Goal: Information Seeking & Learning: Learn about a topic

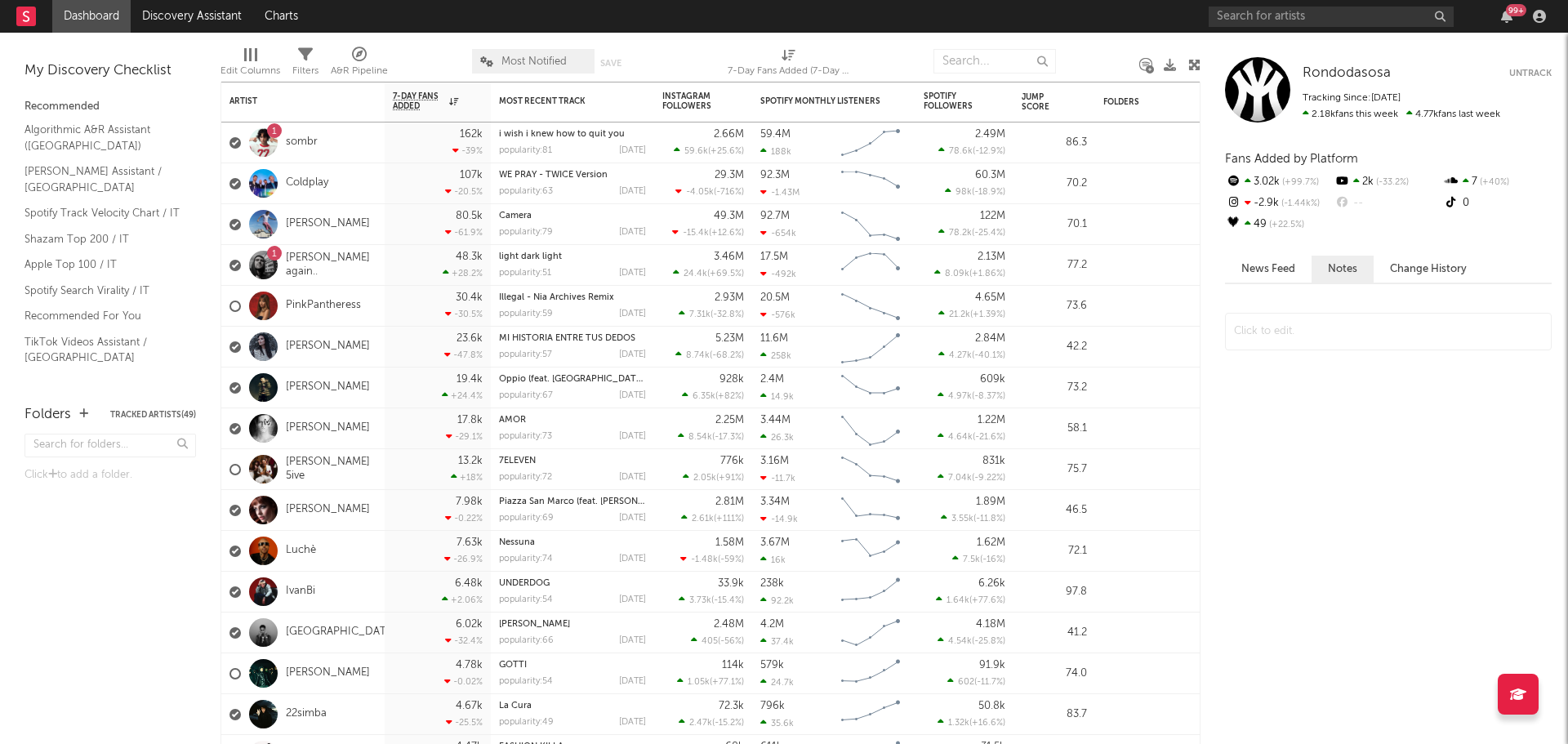
click at [1365, 442] on div "News Feed Notes Change History" at bounding box center [1388, 500] width 327 height 489
click at [1423, 269] on button "Change History" at bounding box center [1428, 269] width 110 height 27
click at [1285, 259] on button "News Feed" at bounding box center [1268, 269] width 87 height 27
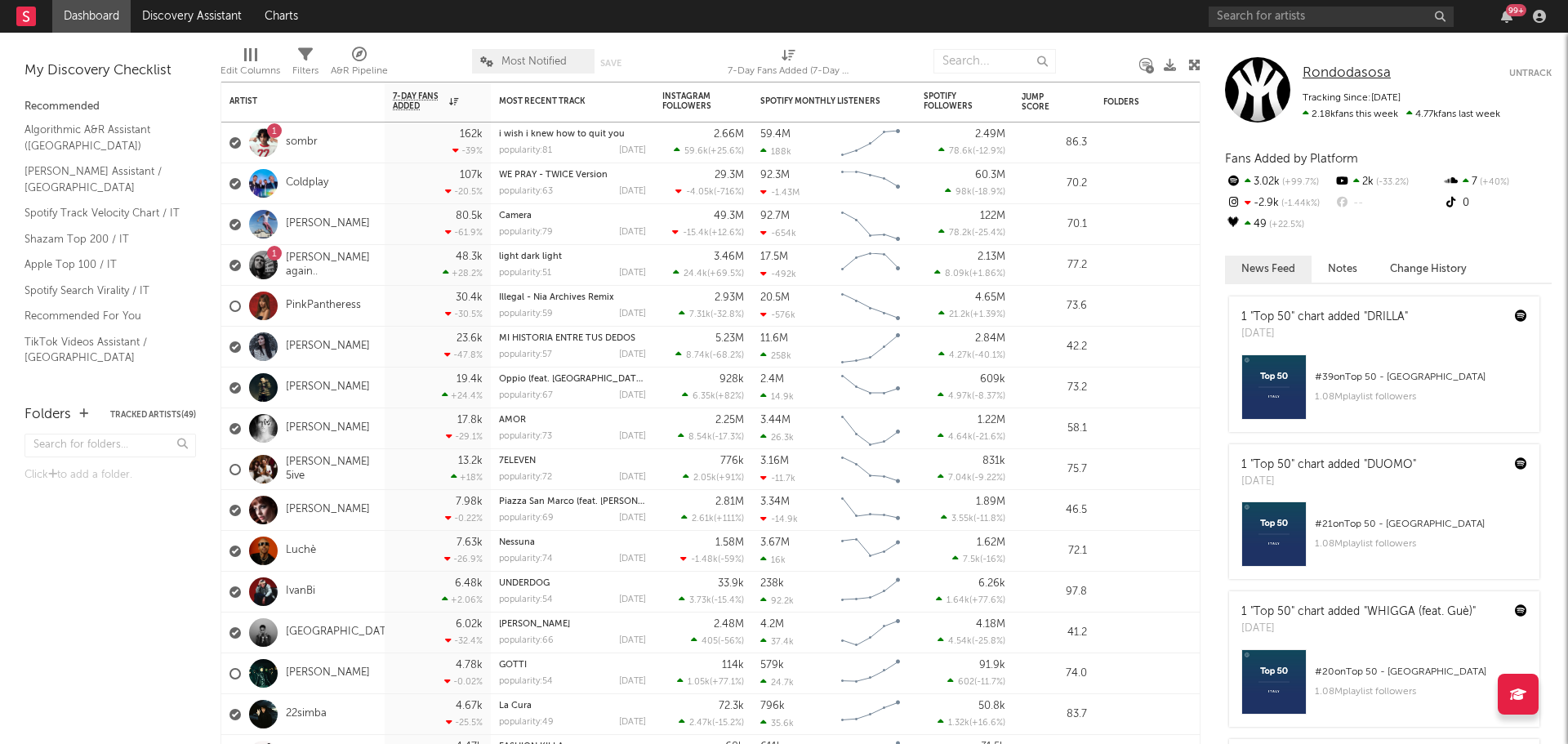
click at [1335, 73] on span "Rondodasosa" at bounding box center [1347, 73] width 89 height 14
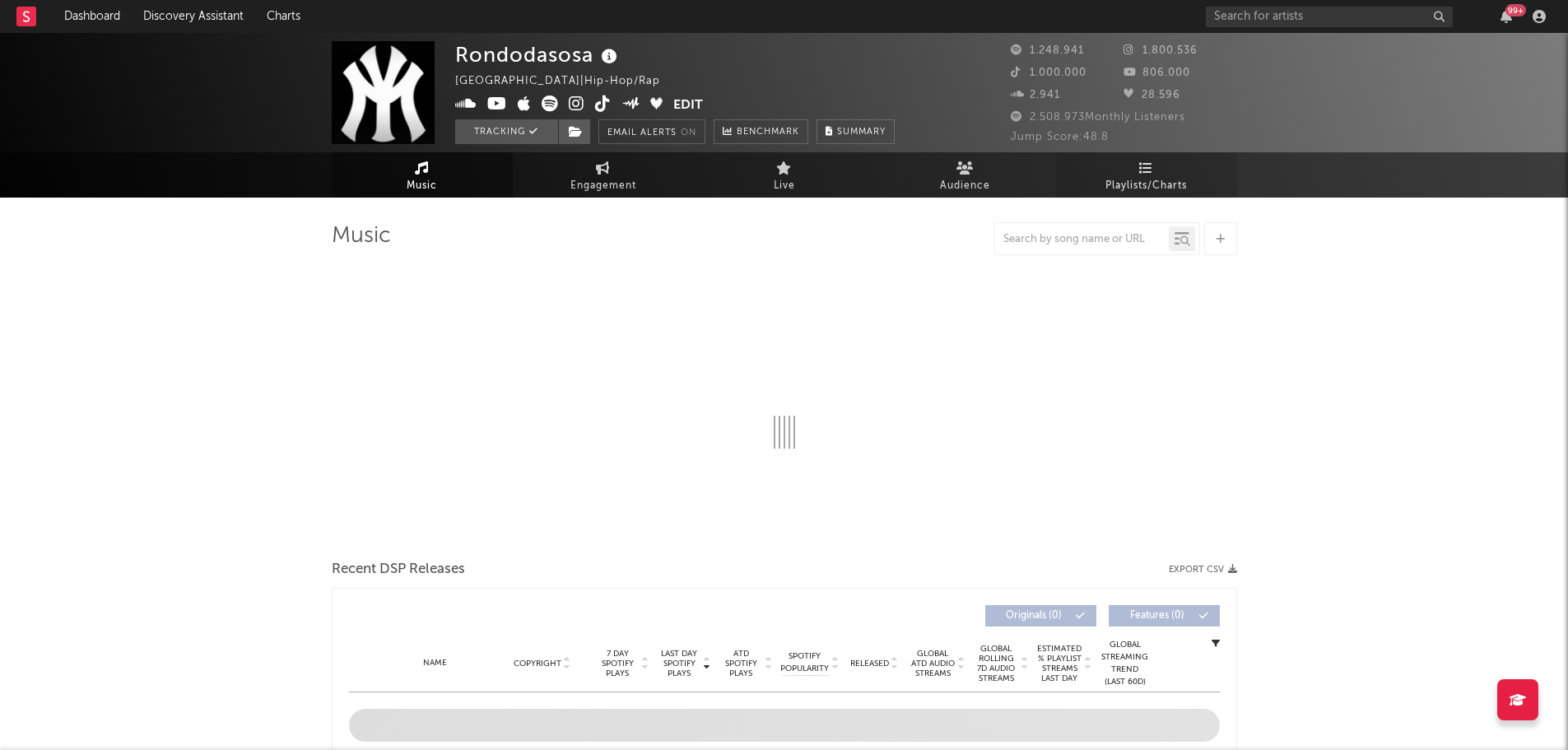
click at [1173, 163] on link "Playlists/Charts" at bounding box center [1146, 175] width 181 height 45
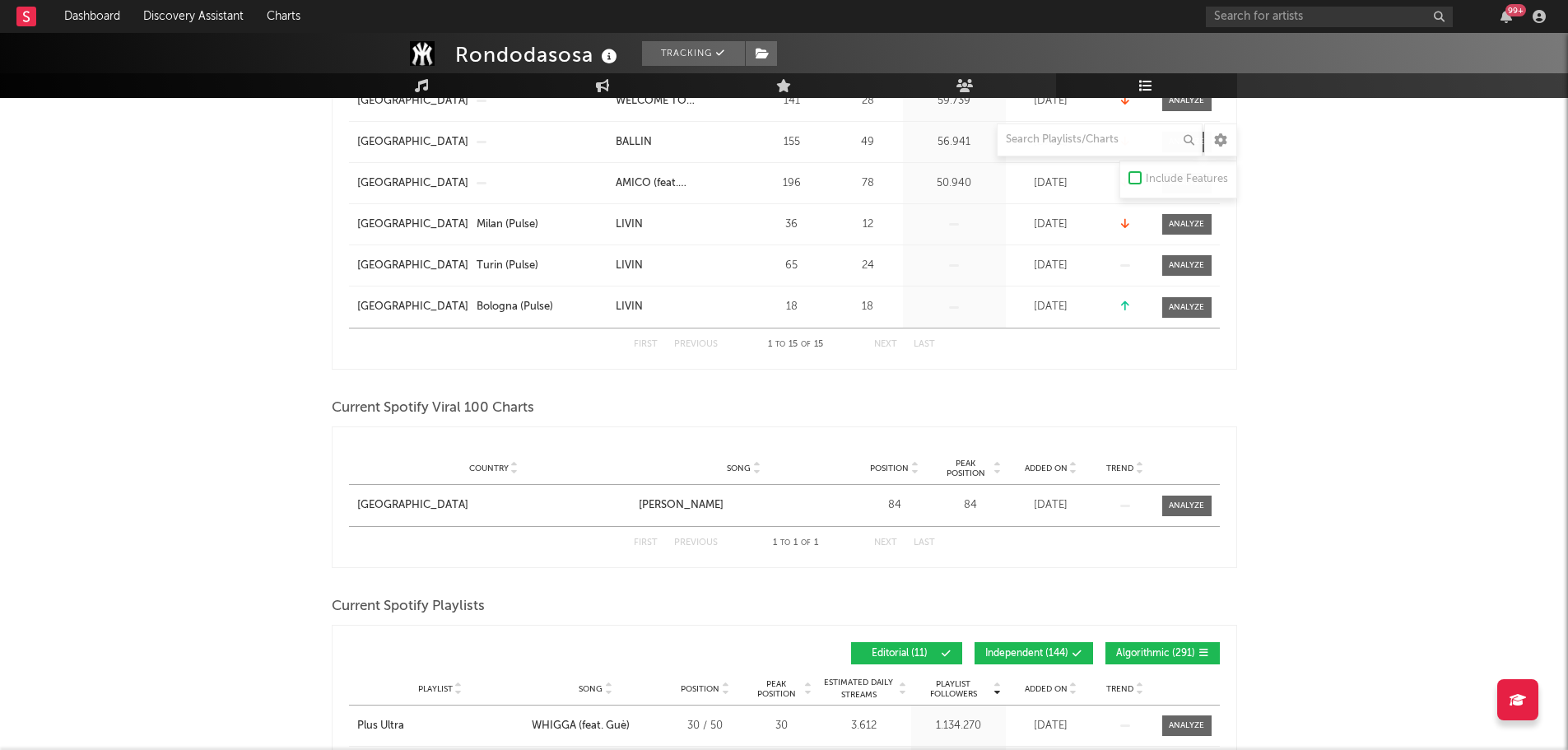
scroll to position [905, 0]
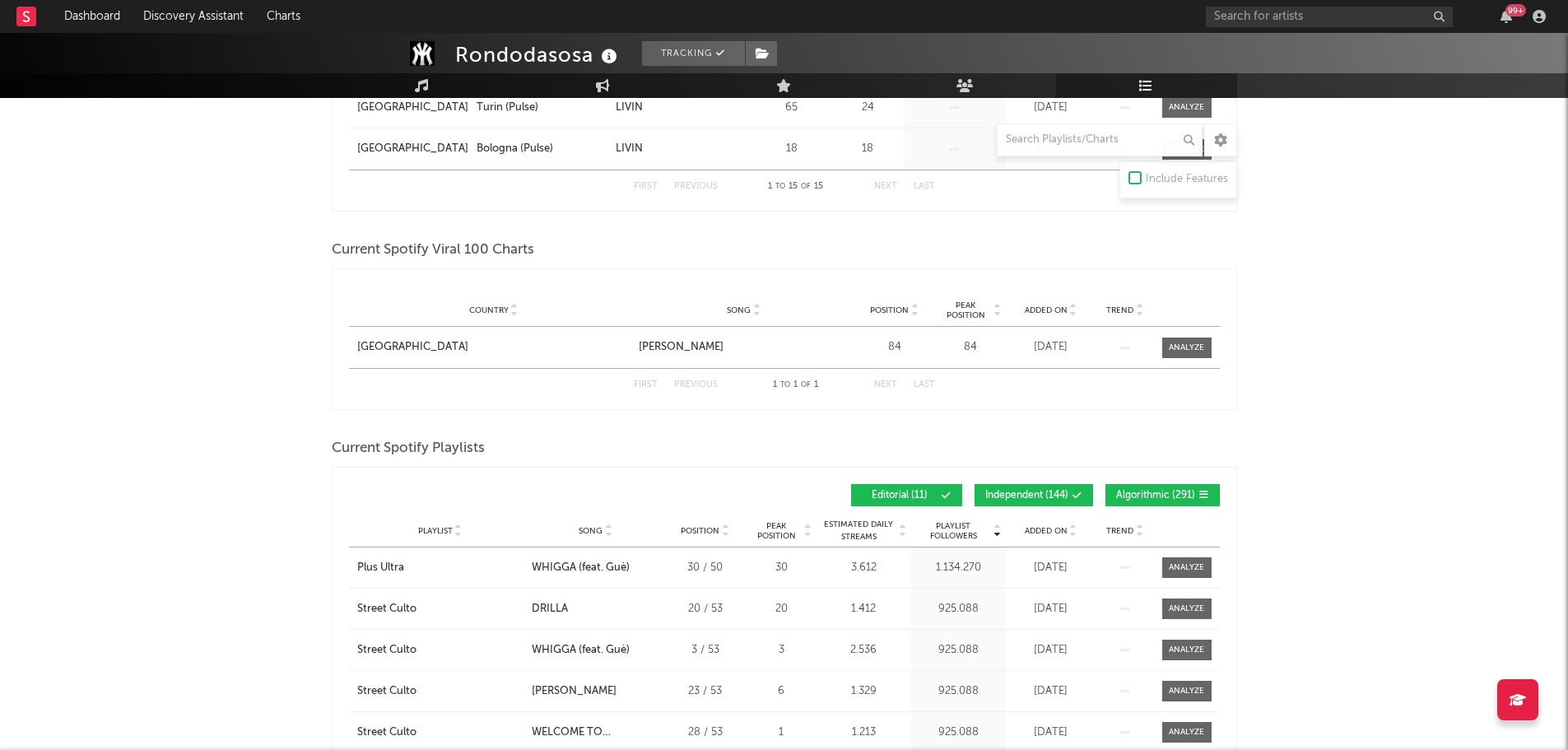
drag, startPoint x: 1032, startPoint y: 493, endPoint x: 1087, endPoint y: 492, distance: 55.0
click at [1032, 493] on span "Independent ( 144 )" at bounding box center [1027, 496] width 83 height 10
click at [1136, 495] on span "Algorithmic ( 291 )" at bounding box center [1155, 496] width 79 height 10
click at [1059, 526] on span "Added On" at bounding box center [1046, 531] width 43 height 10
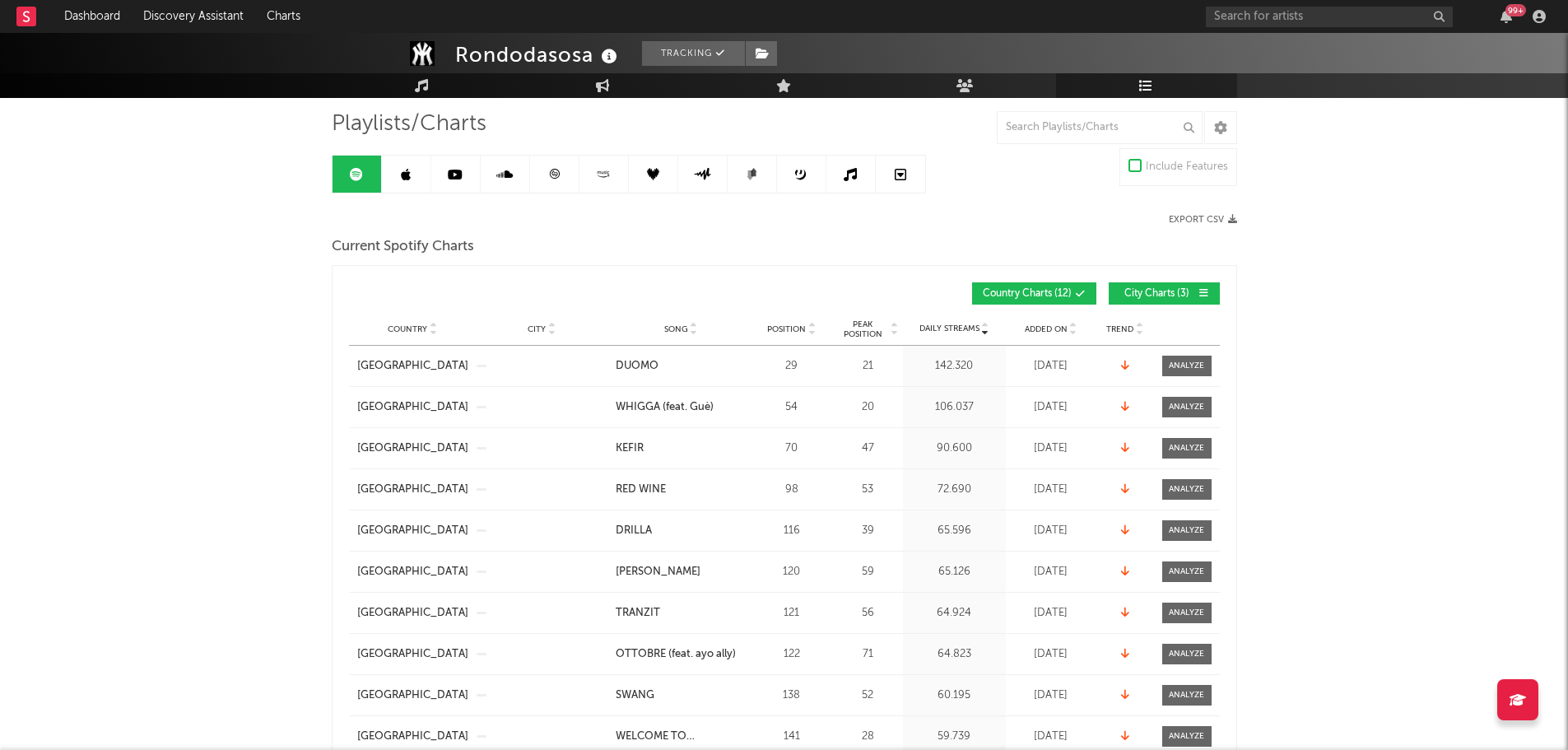
scroll to position [0, 0]
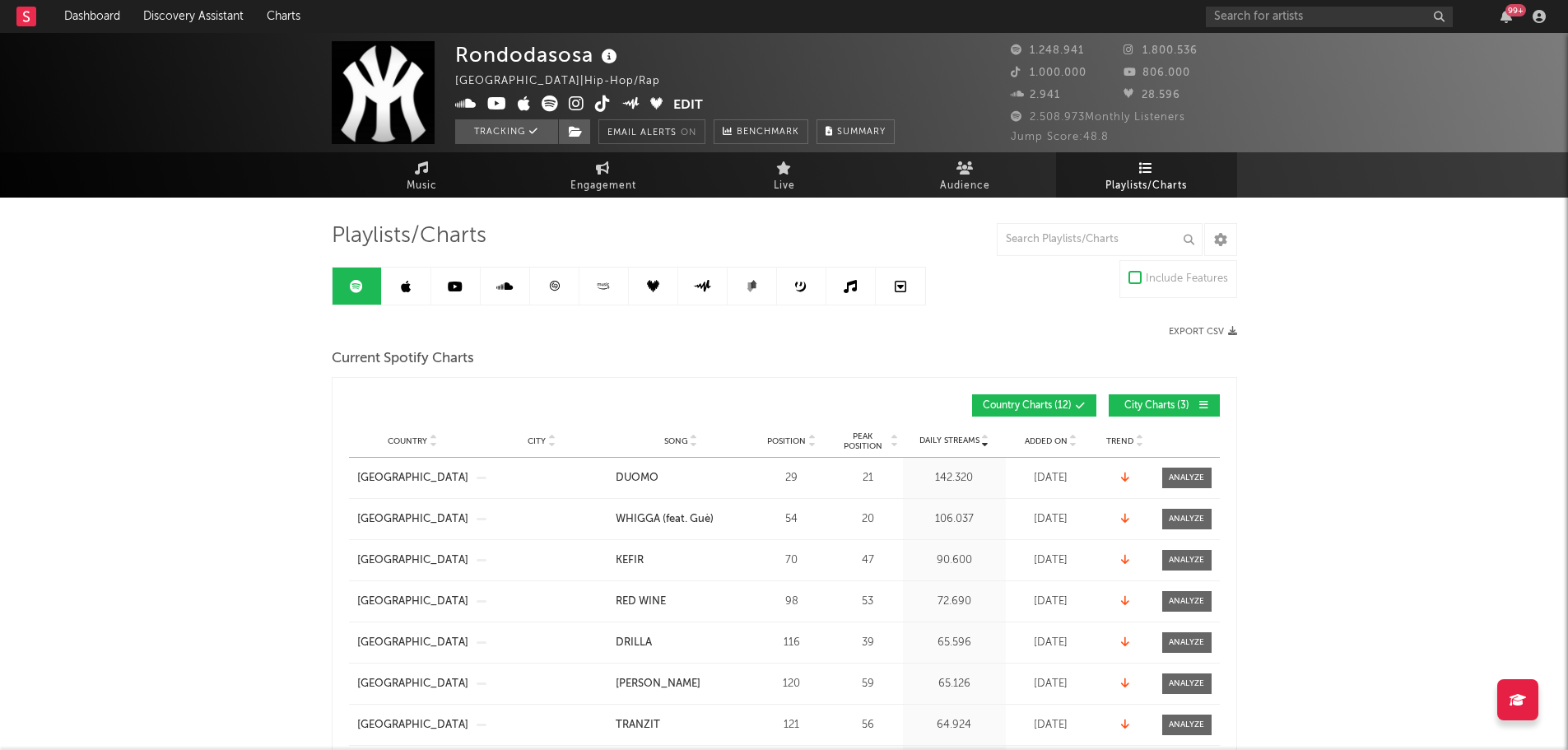
click at [1307, 3] on div "99 +" at bounding box center [1378, 16] width 346 height 33
click at [1307, 10] on input "text" at bounding box center [1330, 17] width 247 height 21
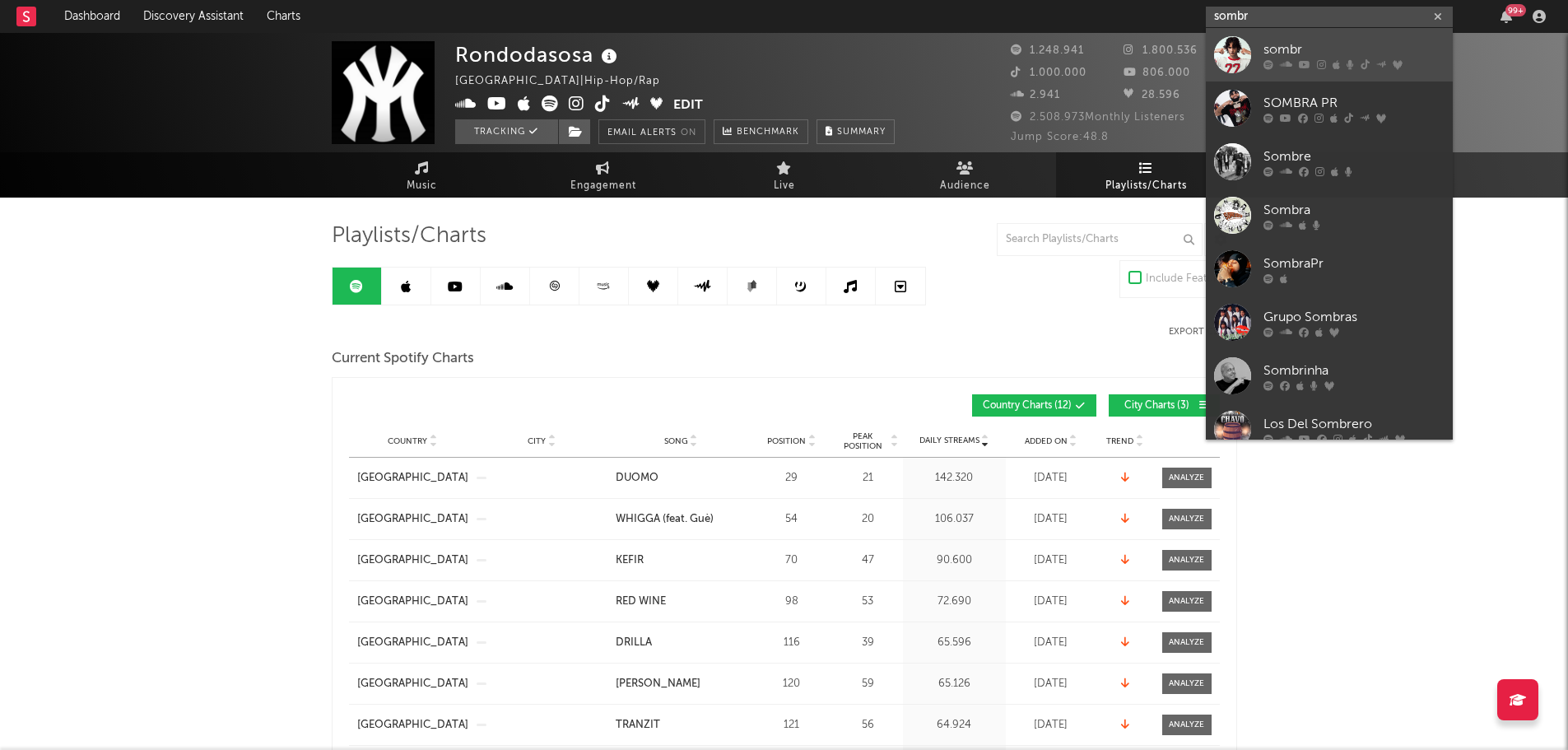
type input "sombr"
click at [1303, 46] on div "sombr" at bounding box center [1354, 49] width 181 height 20
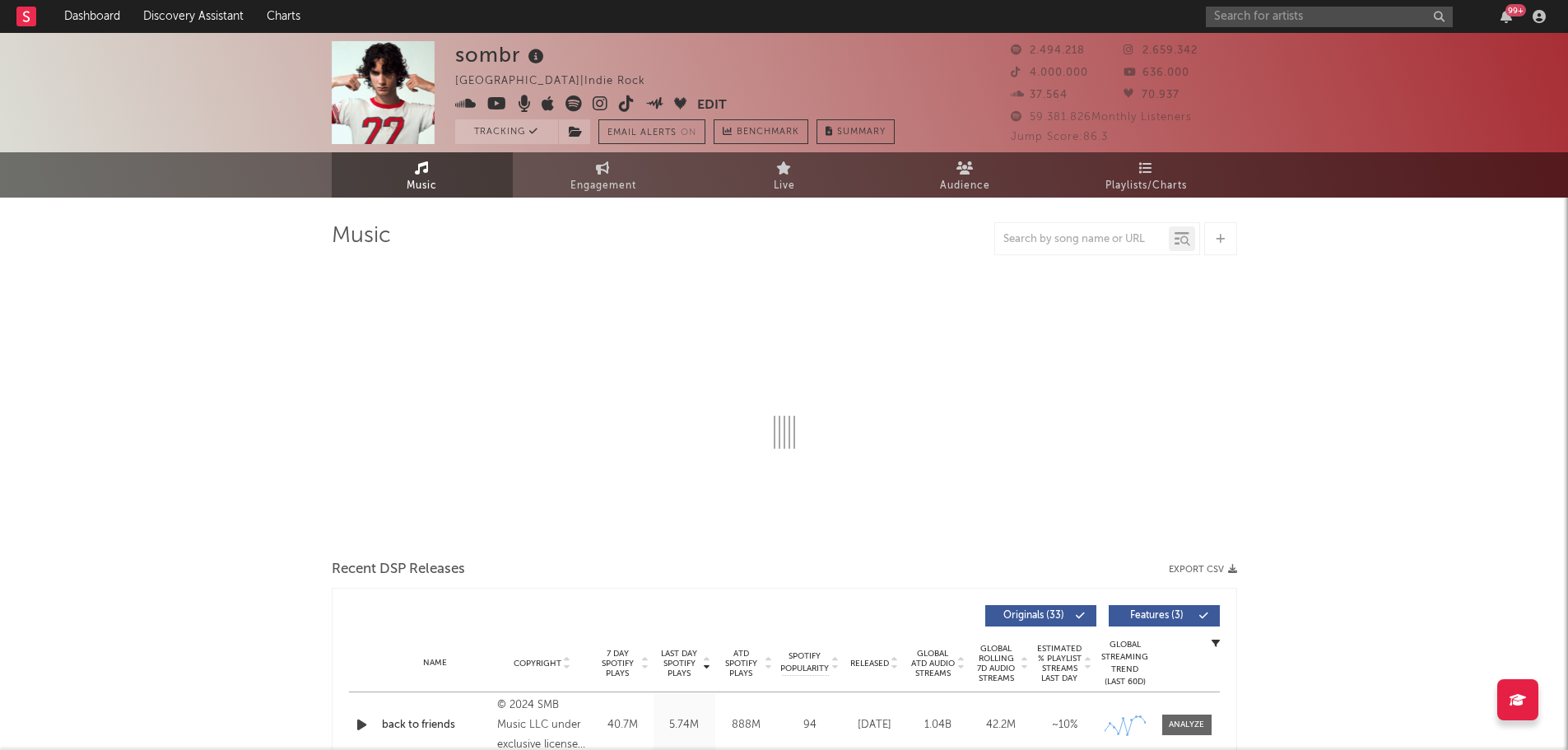
select select "6m"
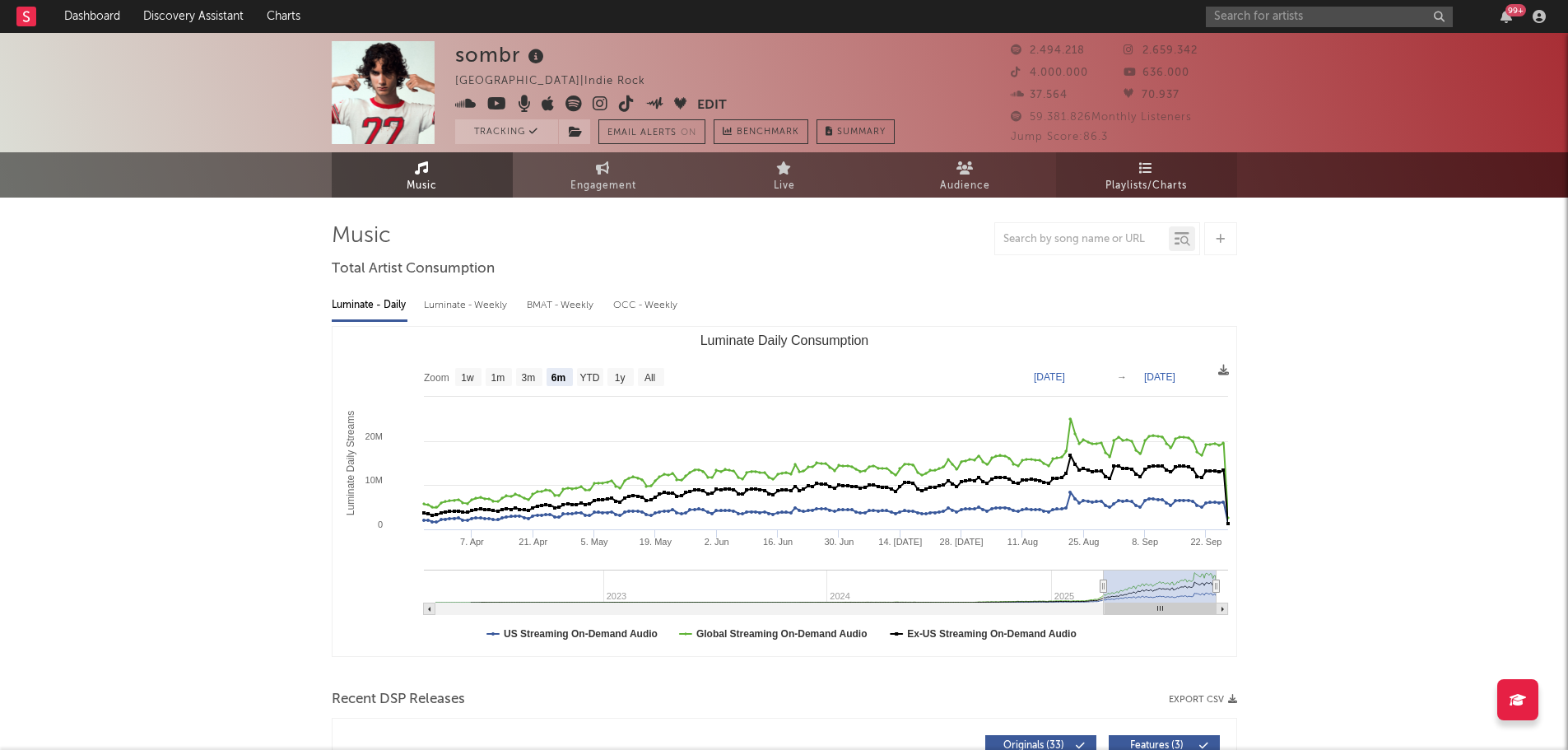
click at [1141, 187] on span "Playlists/Charts" at bounding box center [1146, 185] width 81 height 20
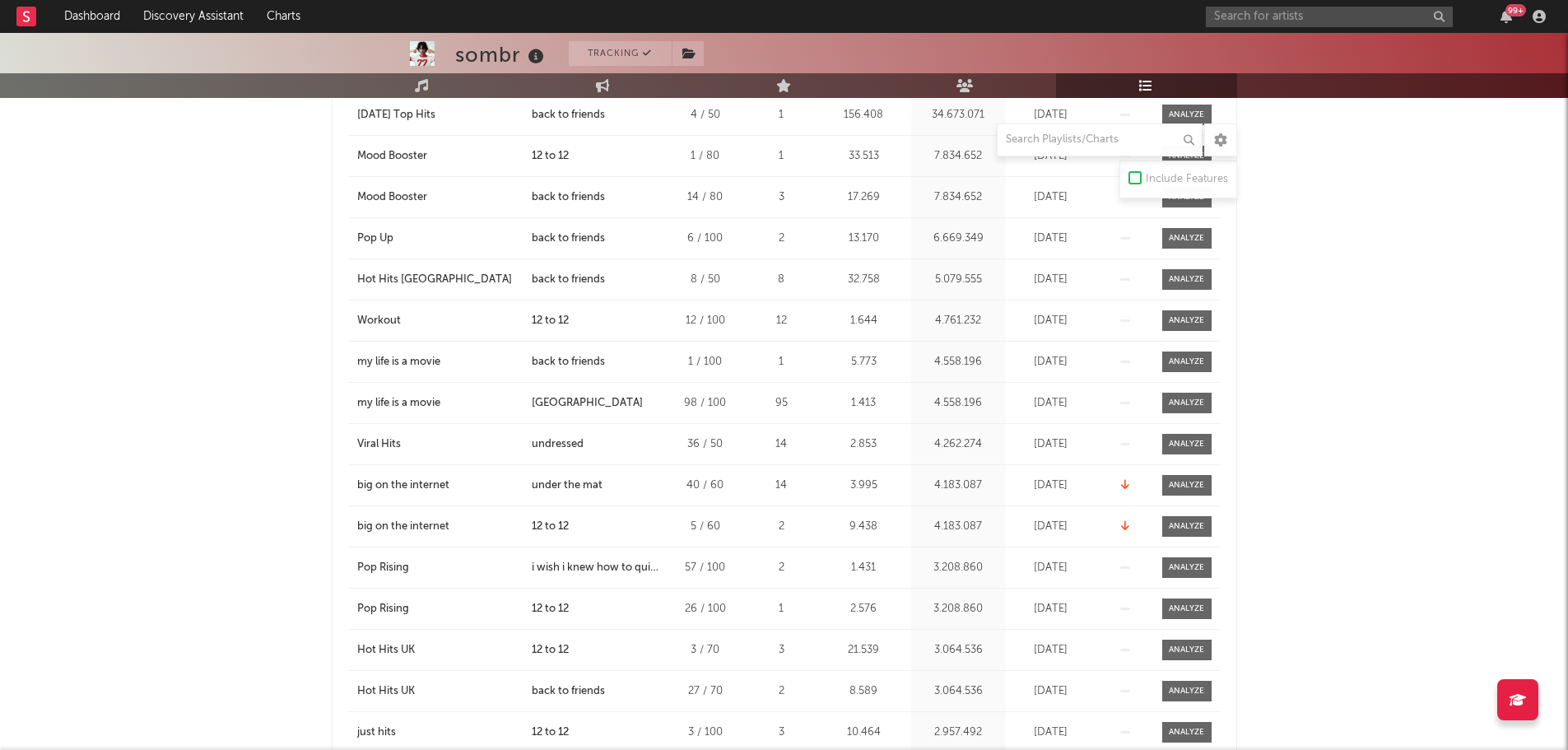
scroll to position [2141, 0]
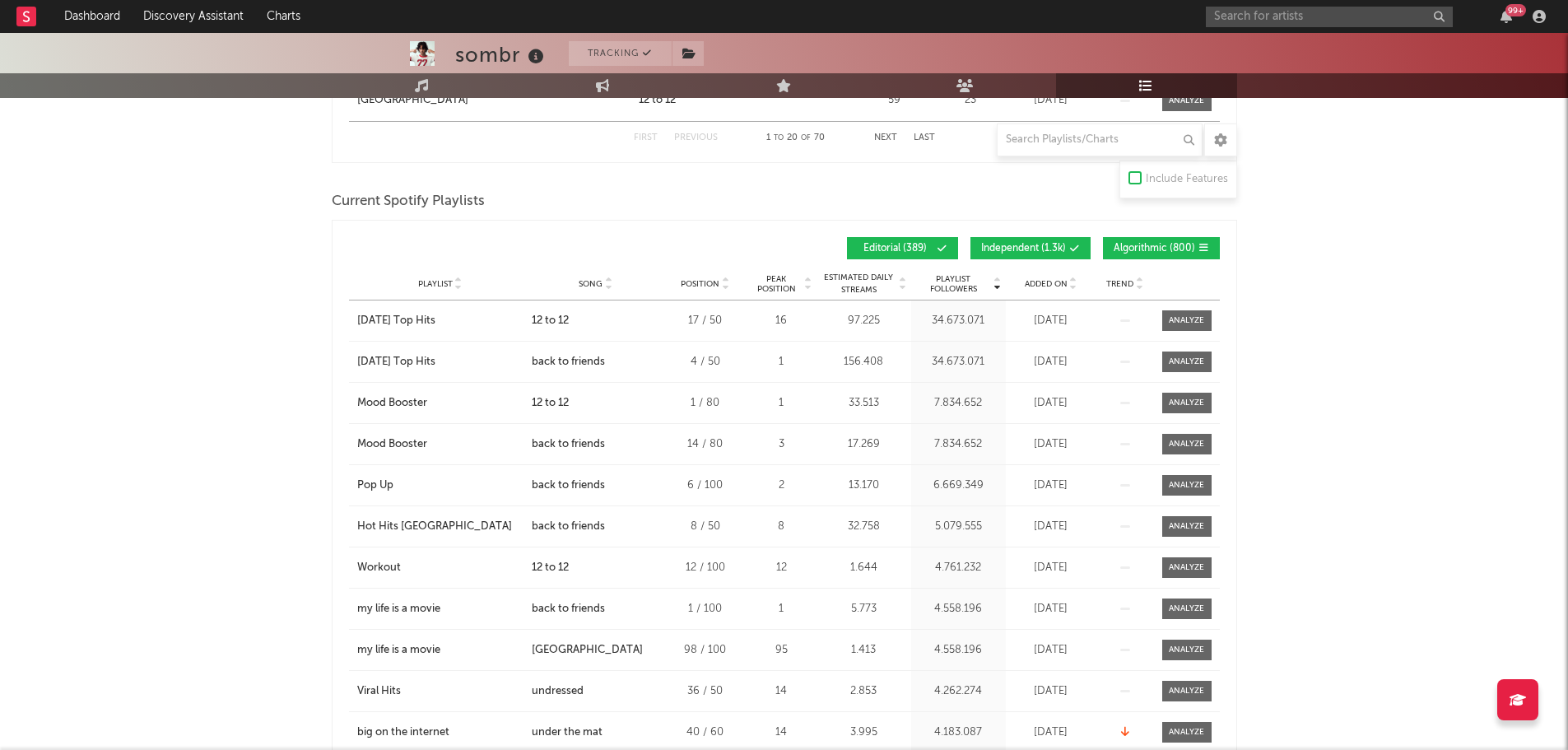
drag, startPoint x: 1053, startPoint y: 252, endPoint x: 1115, endPoint y: 242, distance: 62.8
click at [1054, 252] on span "Independent ( 1.3k )" at bounding box center [1023, 249] width 85 height 10
click at [1148, 246] on span "Algorithmic ( 800 )" at bounding box center [1154, 249] width 81 height 10
click at [1050, 286] on span "Added On" at bounding box center [1046, 284] width 43 height 10
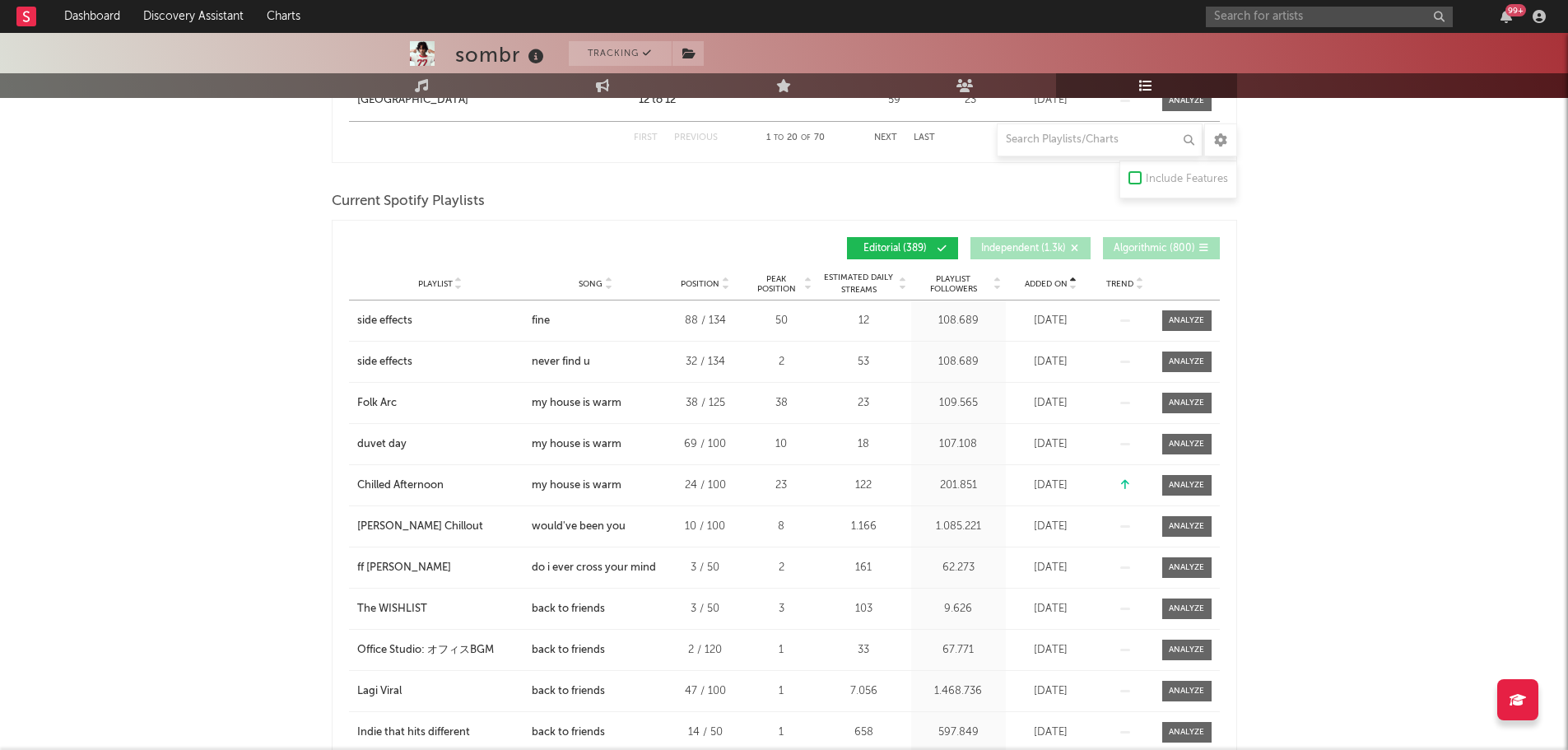
click at [1050, 283] on span "Added On" at bounding box center [1046, 284] width 43 height 10
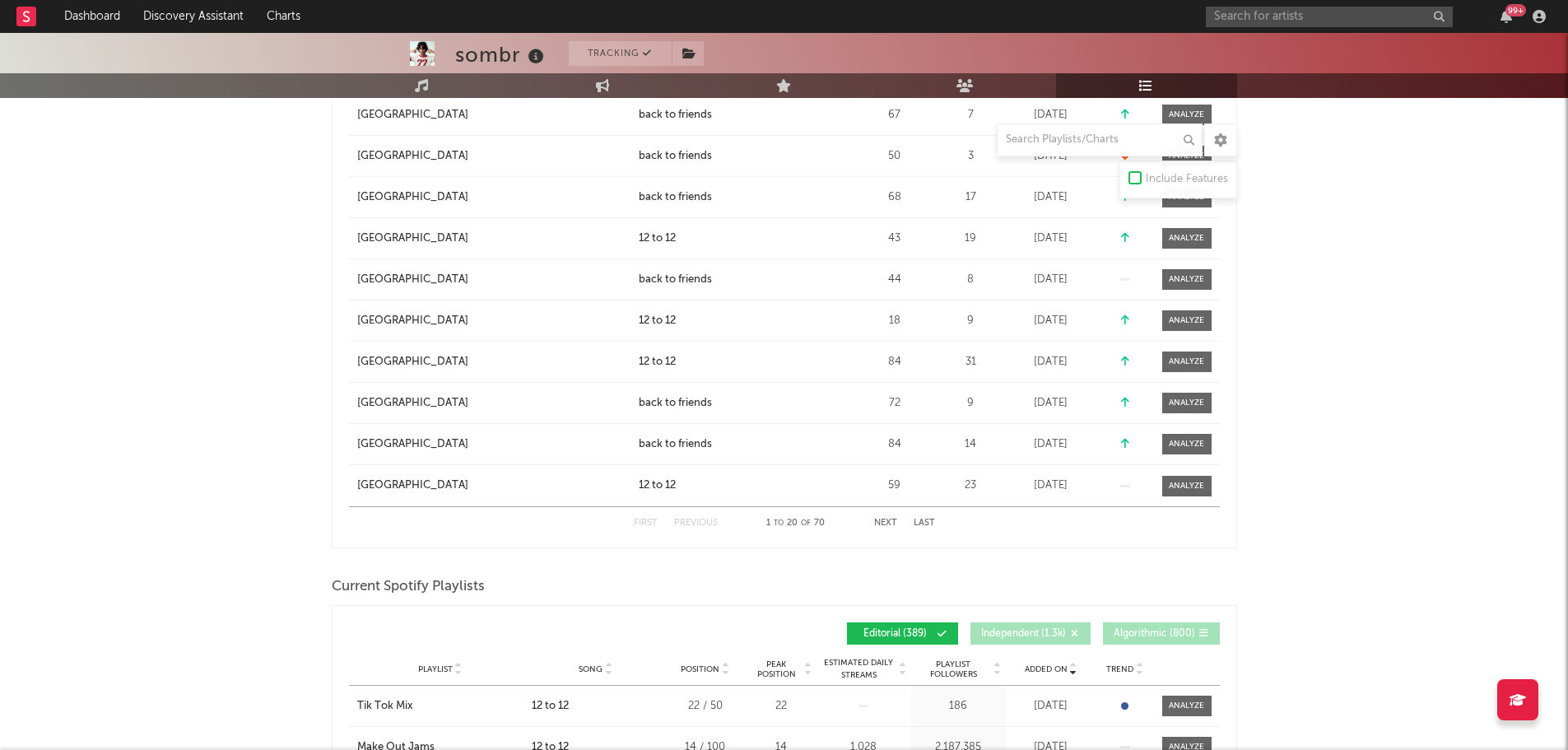
scroll to position [1647, 0]
